Goal: Transaction & Acquisition: Purchase product/service

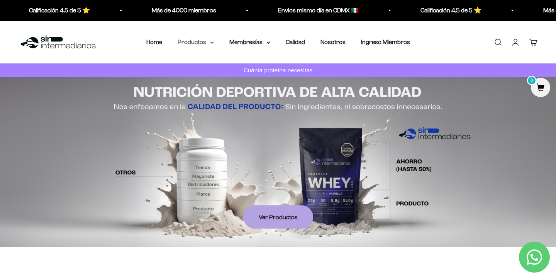
click at [185, 38] on summary "Productos" at bounding box center [196, 42] width 36 height 10
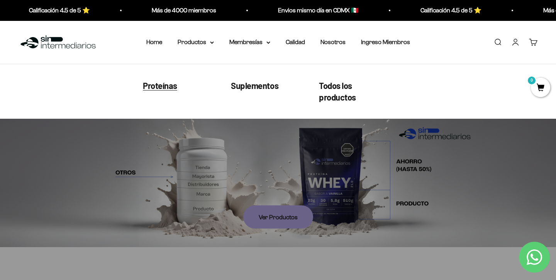
click at [166, 89] on span "Proteínas" at bounding box center [160, 85] width 34 height 10
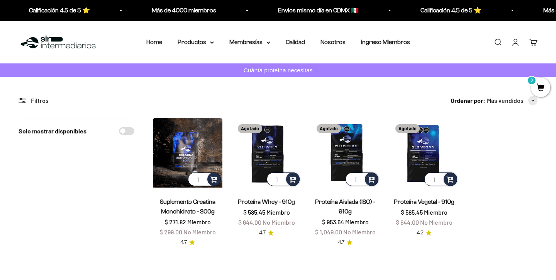
click at [185, 146] on img at bounding box center [188, 153] width 70 height 70
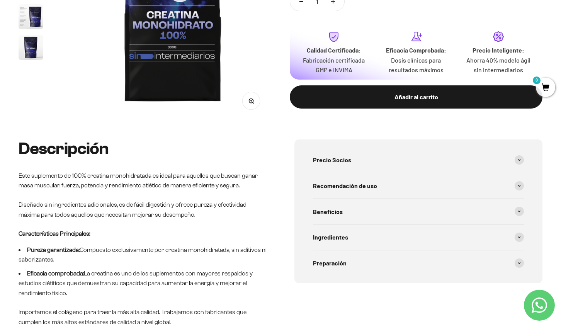
drag, startPoint x: 427, startPoint y: 148, endPoint x: 479, endPoint y: 149, distance: 52.5
click at [0, 0] on div "Ordénalo hoy, se envía mañana" at bounding box center [0, 0] width 0 height 0
drag, startPoint x: 479, startPoint y: 149, endPoint x: 352, endPoint y: 146, distance: 127.5
click at [0, 0] on div "Ordénalo hoy, se envía mañana" at bounding box center [0, 0] width 0 height 0
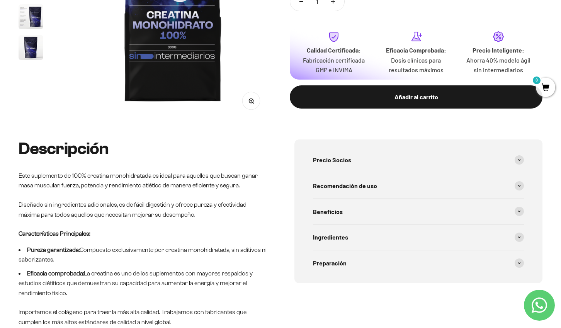
click at [0, 0] on div "Ordénalo hoy, se envía mañana" at bounding box center [0, 0] width 0 height 0
drag, startPoint x: 352, startPoint y: 146, endPoint x: 489, endPoint y: 149, distance: 137.1
click at [0, 0] on div "Ordénalo hoy, se envía mañana" at bounding box center [0, 0] width 0 height 0
drag, startPoint x: 489, startPoint y: 149, endPoint x: 352, endPoint y: 152, distance: 136.8
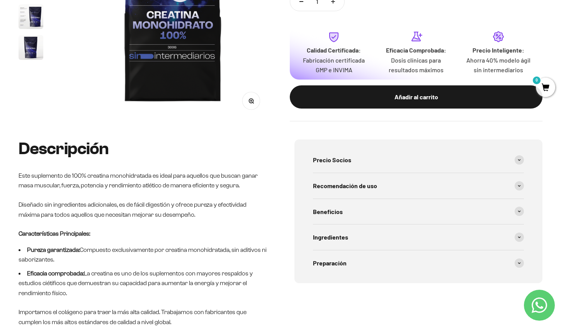
click at [0, 0] on div "Ordénalo hoy, se envía mañana" at bounding box center [0, 0] width 0 height 0
